Goal: Information Seeking & Learning: Learn about a topic

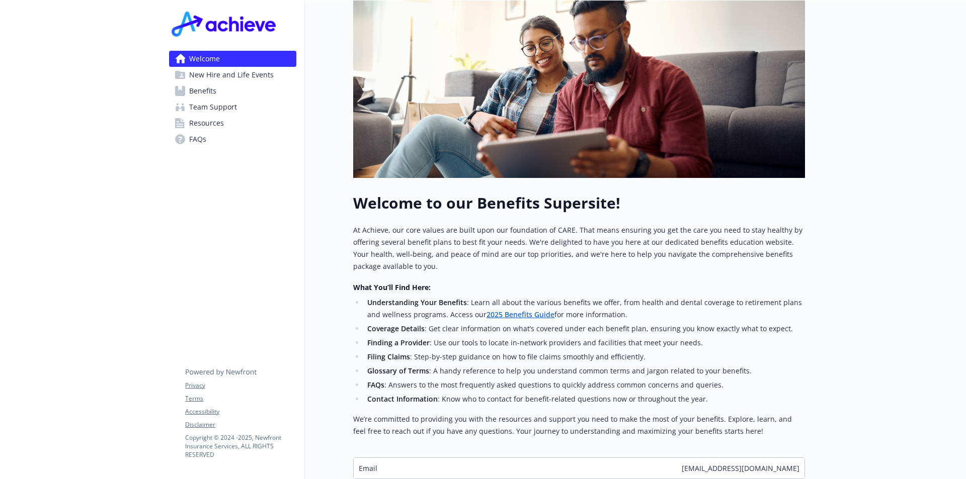
scroll to position [96, 0]
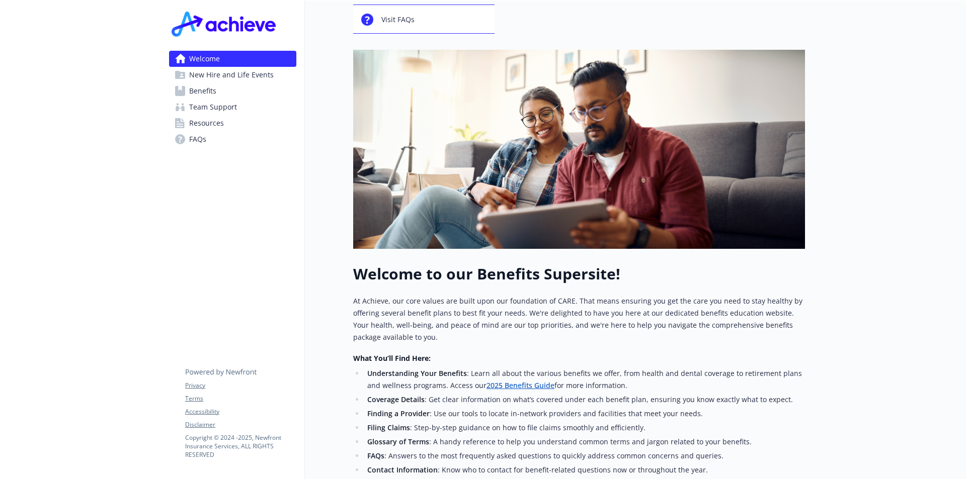
click at [226, 97] on link "Benefits" at bounding box center [232, 91] width 127 height 16
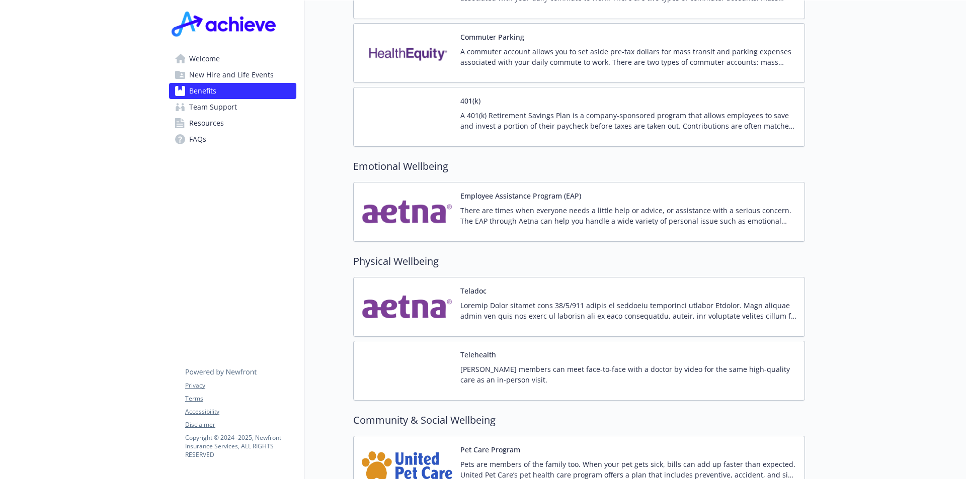
scroll to position [1906, 0]
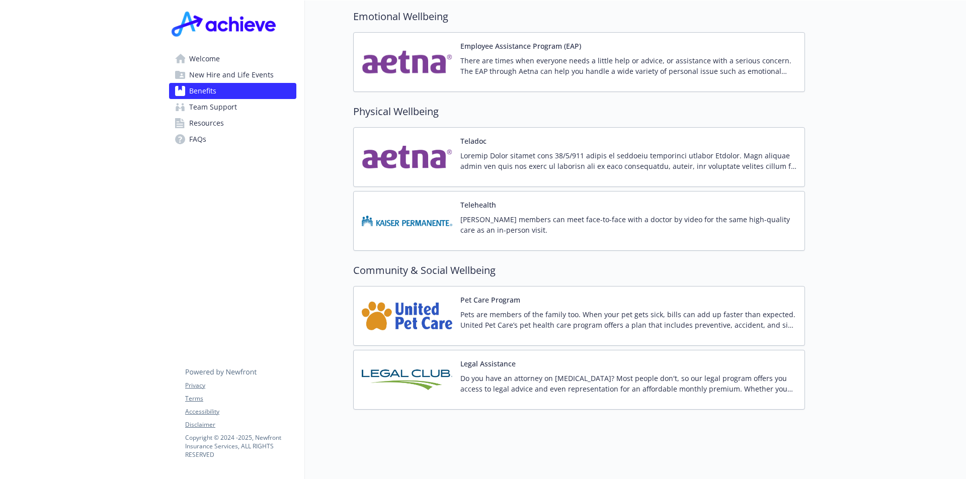
click at [507, 297] on div "Pet Care Program Pets are members of the family too. When your pet gets sick, b…" at bounding box center [628, 316] width 336 height 43
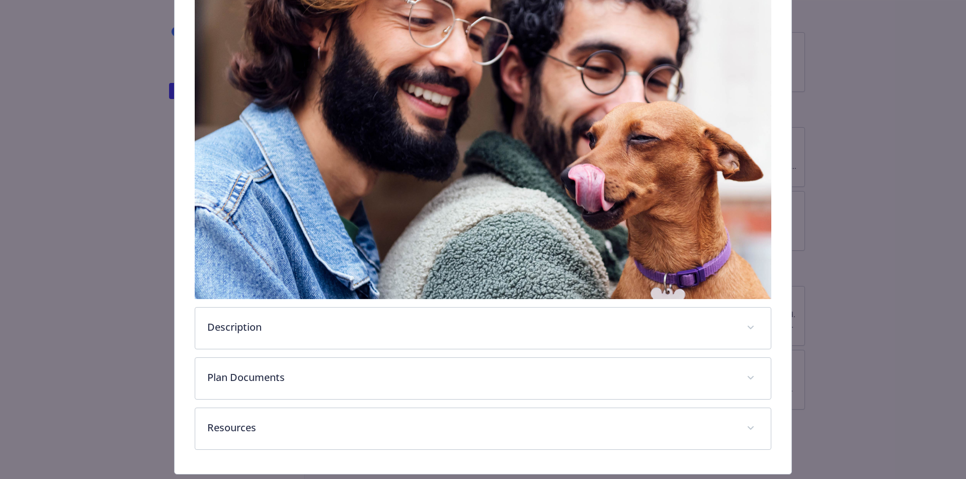
scroll to position [203, 0]
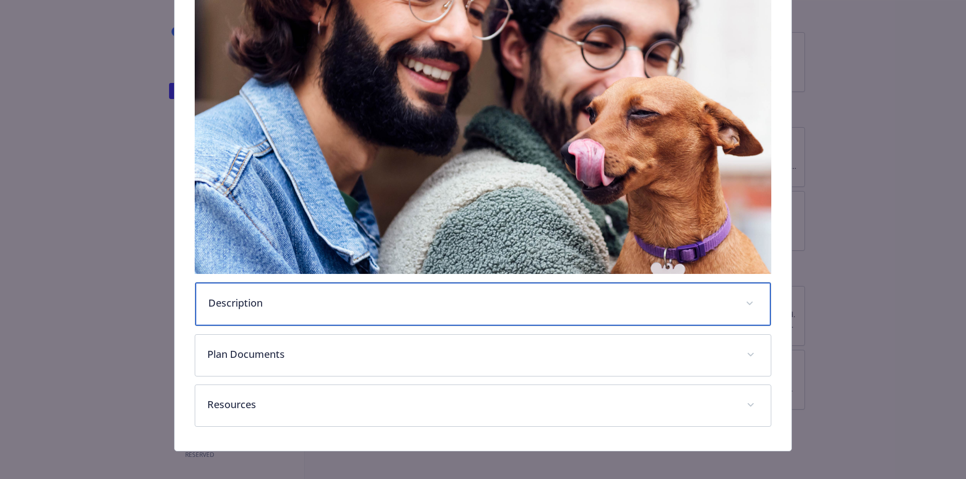
click at [552, 299] on p "Description" at bounding box center [471, 303] width 526 height 15
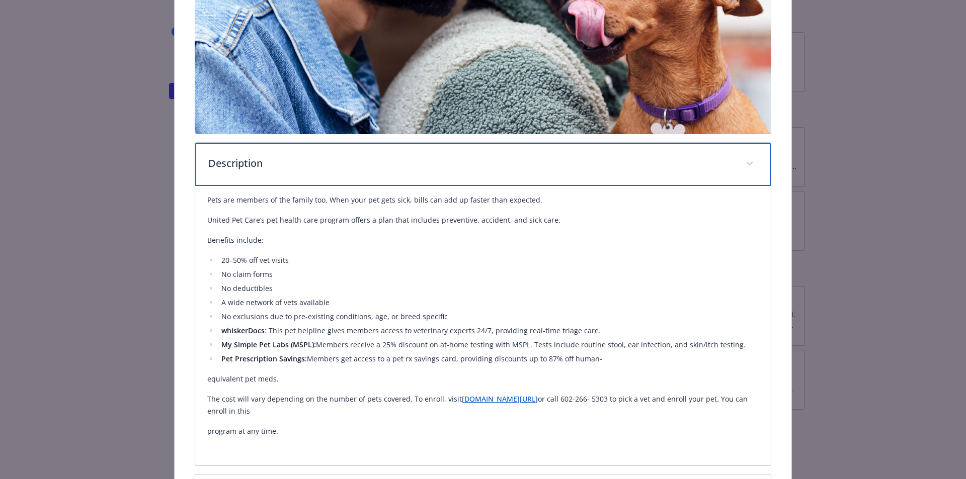
scroll to position [354, 0]
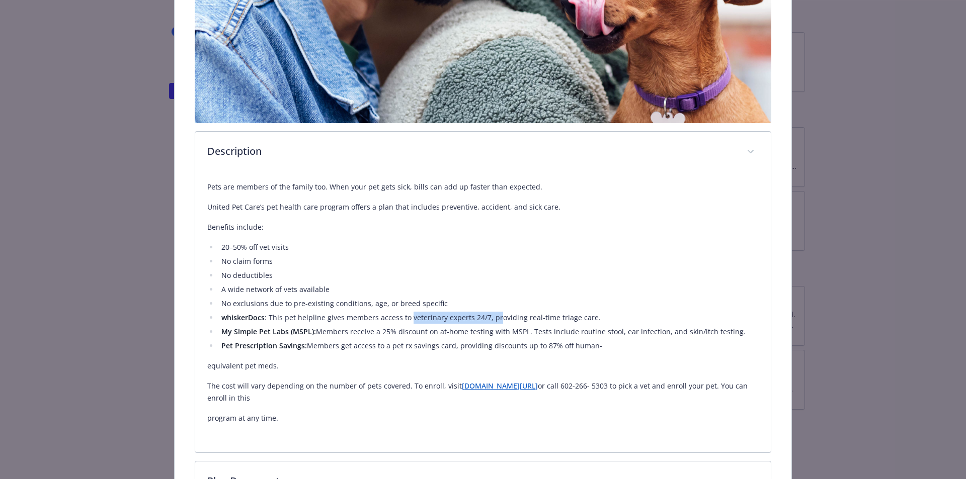
drag, startPoint x: 405, startPoint y: 319, endPoint x: 493, endPoint y: 319, distance: 87.5
click at [493, 319] on li "whiskerDocs : This pet helpline gives members access to veterinary experts 24/7…" at bounding box center [488, 318] width 541 height 12
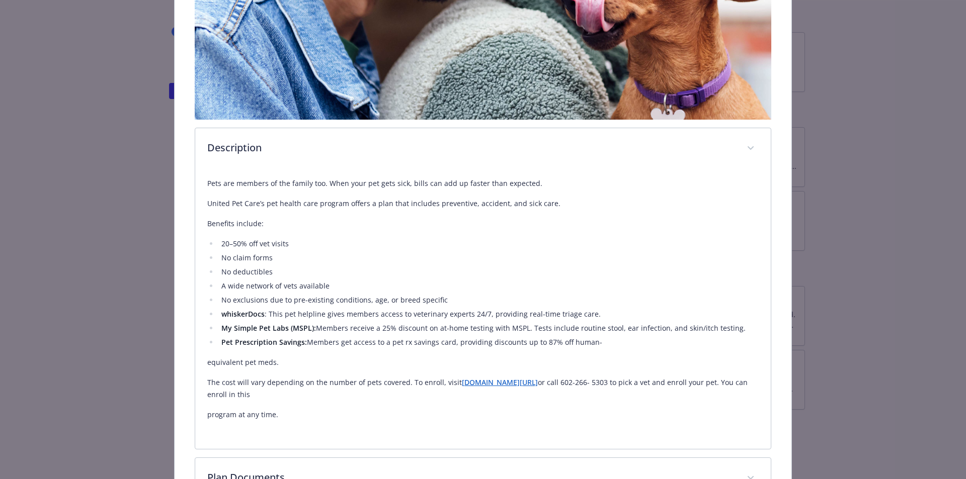
scroll to position [332, 0]
